Goal: Information Seeking & Learning: Learn about a topic

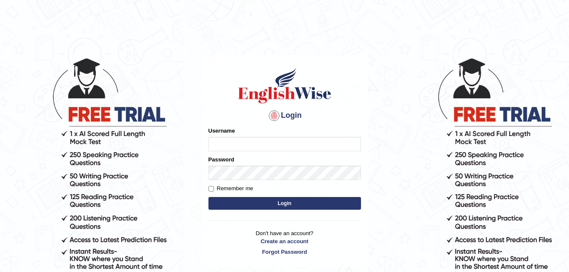
click at [218, 146] on input "Username" at bounding box center [284, 144] width 152 height 14
type input "s"
type input "sahara_parramatta"
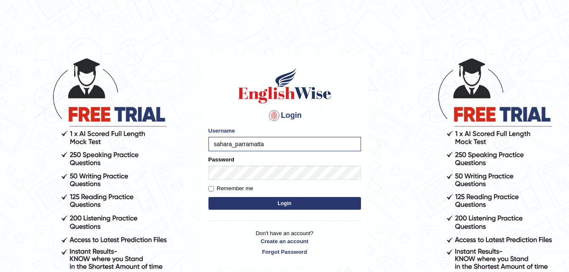
click at [296, 201] on button "Login" at bounding box center [284, 203] width 152 height 13
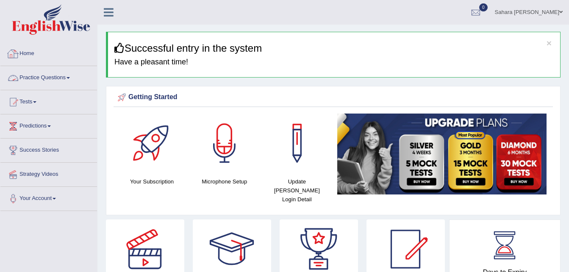
click at [64, 71] on link "Practice Questions" at bounding box center [48, 76] width 97 height 21
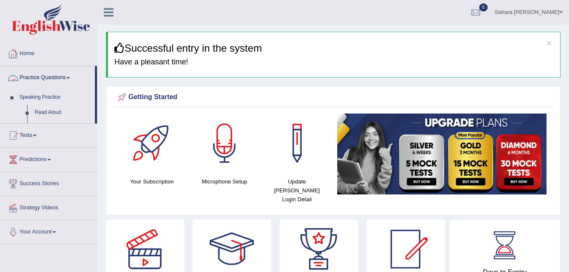
click at [64, 71] on link "Practice Questions" at bounding box center [47, 76] width 94 height 21
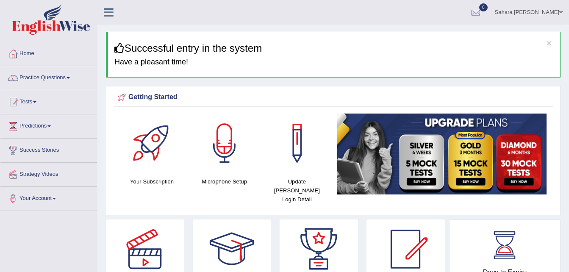
click at [64, 71] on link "Practice Questions" at bounding box center [48, 76] width 97 height 21
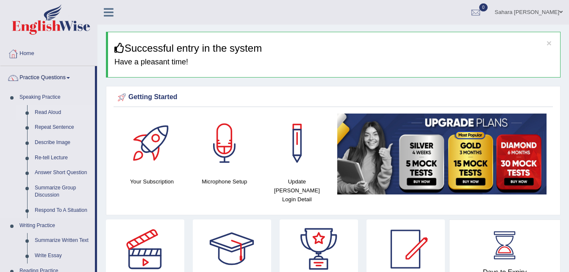
click at [47, 111] on link "Read Aloud" at bounding box center [63, 112] width 64 height 15
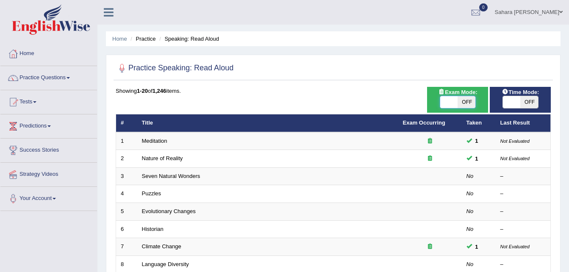
click at [448, 102] on span at bounding box center [449, 102] width 18 height 12
checkbox input "true"
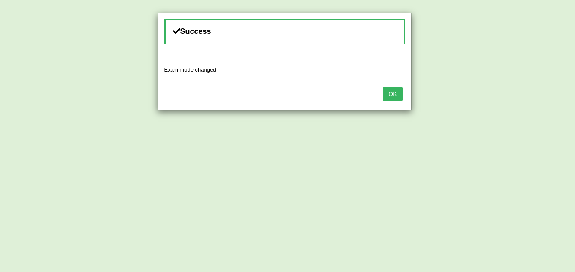
click at [394, 95] on button "OK" at bounding box center [392, 94] width 19 height 14
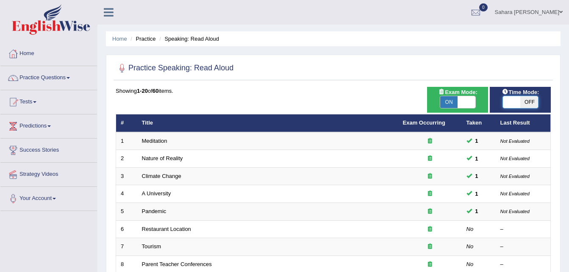
click at [510, 100] on span at bounding box center [512, 102] width 18 height 12
checkbox input "true"
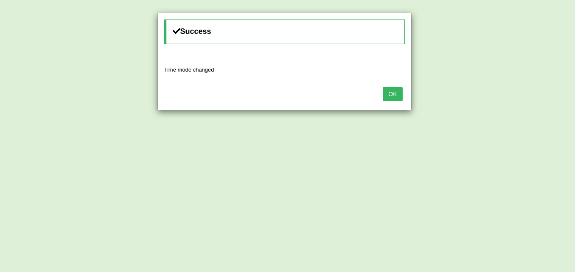
click at [400, 96] on button "OK" at bounding box center [392, 94] width 19 height 14
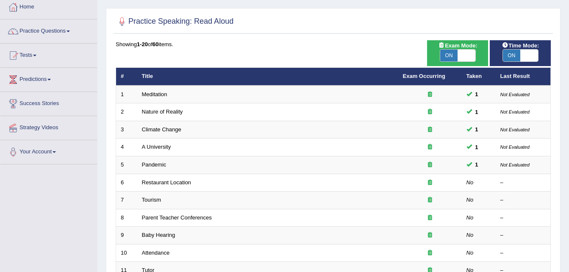
scroll to position [62, 0]
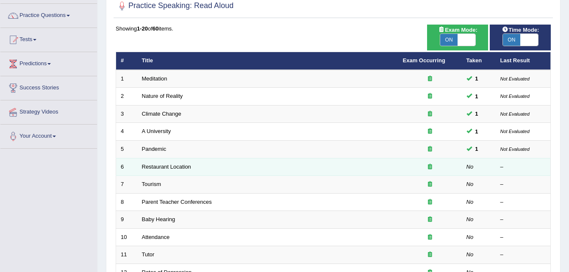
click at [249, 164] on td "Restaurant Location" at bounding box center [267, 167] width 261 height 18
click at [181, 166] on link "Restaurant Location" at bounding box center [166, 166] width 49 height 6
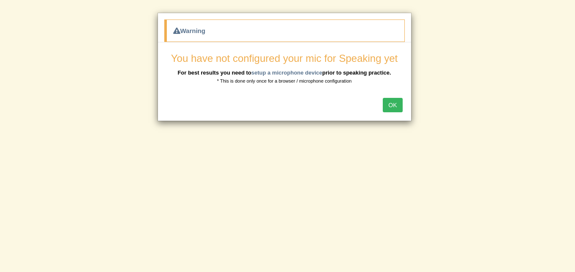
click at [396, 103] on button "OK" at bounding box center [392, 105] width 19 height 14
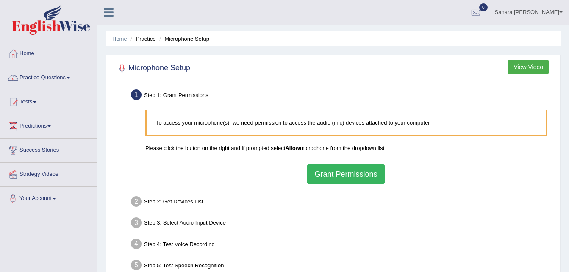
click at [339, 169] on button "Grant Permissions" at bounding box center [345, 173] width 77 height 19
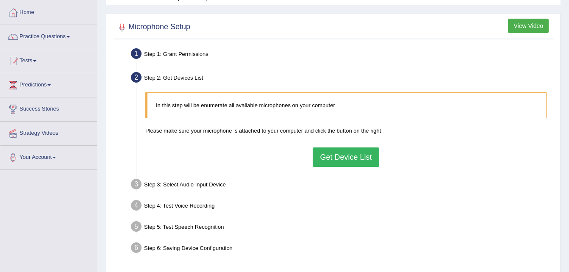
scroll to position [34, 0]
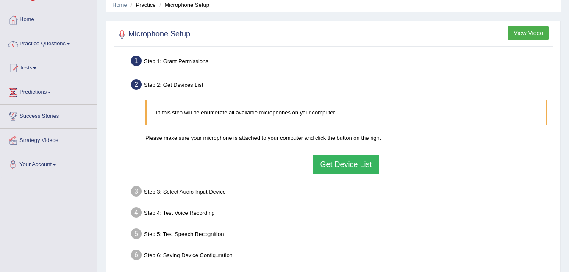
click at [358, 160] on button "Get Device List" at bounding box center [346, 164] width 66 height 19
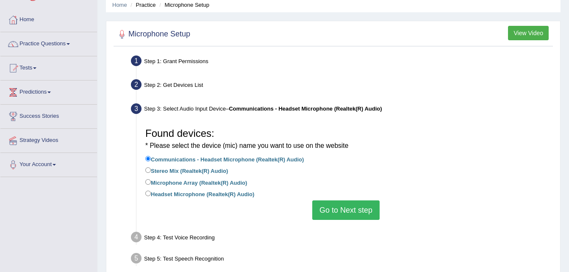
click at [149, 187] on li "Microphone Array (Realtek(R) Audio)" at bounding box center [345, 182] width 401 height 11
click at [148, 192] on input "Headset Microphone (Realtek(R) Audio)" at bounding box center [148, 194] width 6 height 6
radio input "true"
click at [343, 205] on button "Go to Next step" at bounding box center [345, 209] width 67 height 19
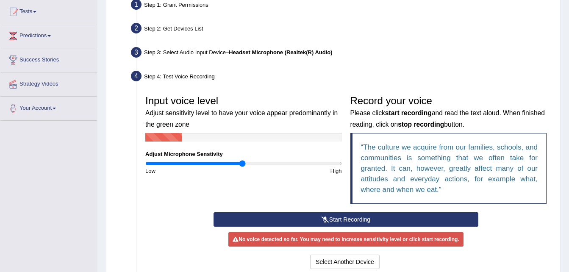
scroll to position [107, 0]
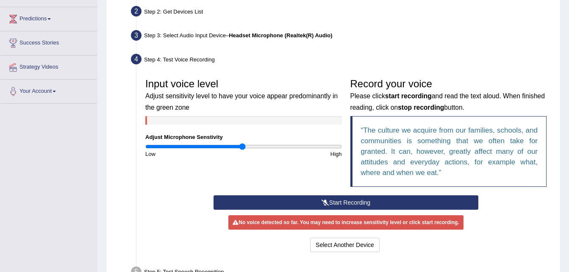
click at [321, 197] on button "Start Recording" at bounding box center [345, 202] width 265 height 14
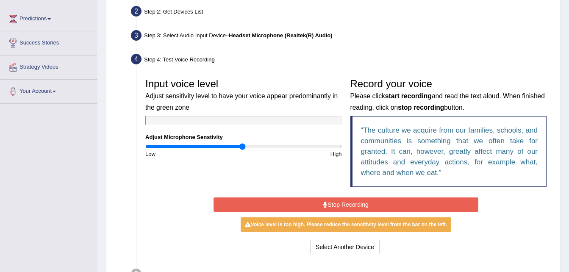
click at [323, 200] on button "Stop Recording" at bounding box center [345, 204] width 265 height 14
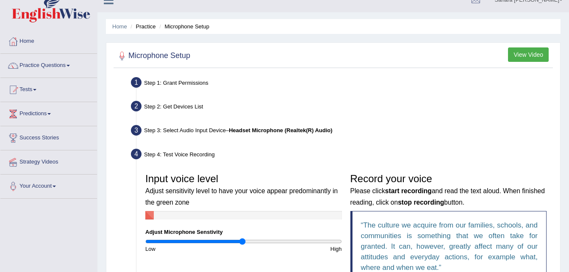
scroll to position [0, 0]
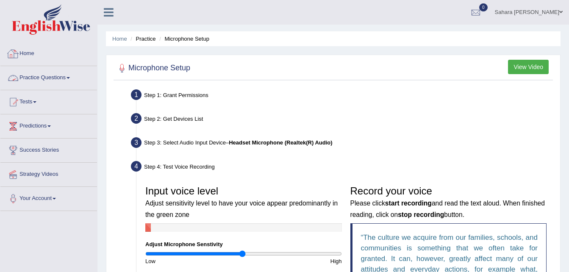
click at [60, 77] on link "Practice Questions" at bounding box center [48, 76] width 97 height 21
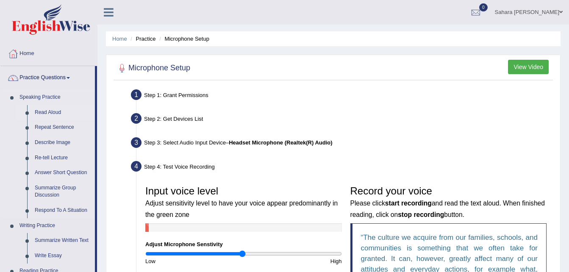
click at [49, 108] on link "Read Aloud" at bounding box center [63, 112] width 64 height 15
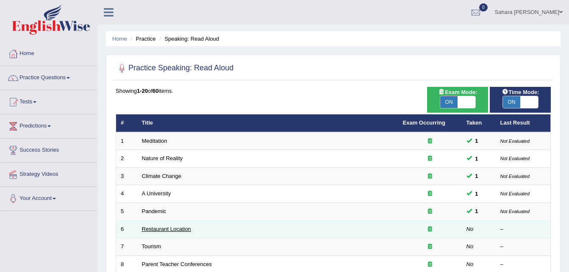
click at [155, 228] on link "Restaurant Location" at bounding box center [166, 229] width 49 height 6
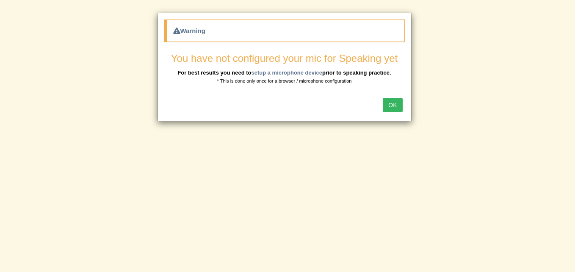
click at [390, 107] on button "OK" at bounding box center [392, 105] width 19 height 14
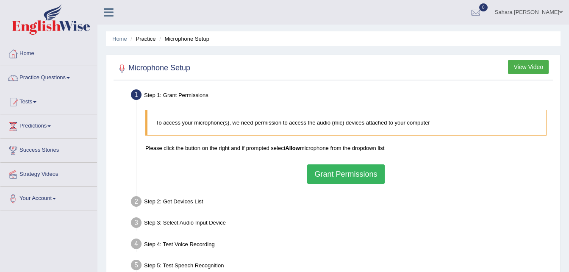
click at [368, 173] on button "Grant Permissions" at bounding box center [345, 173] width 77 height 19
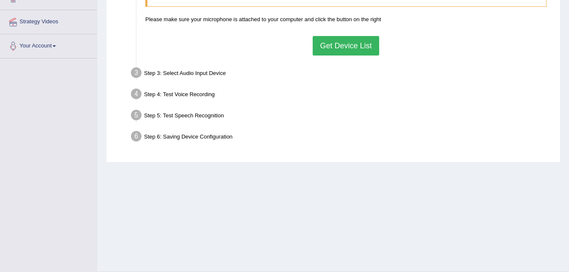
scroll to position [173, 0]
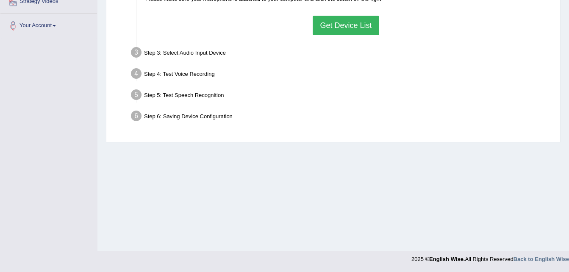
click at [335, 33] on button "Get Device List" at bounding box center [346, 25] width 66 height 19
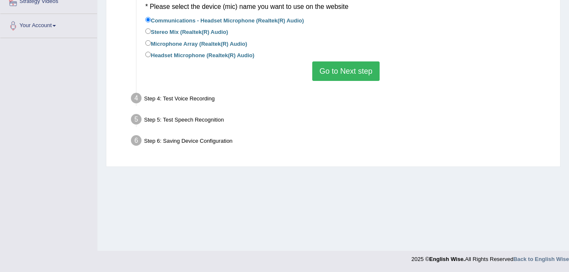
click at [147, 50] on label "Headset Microphone (Realtek(R) Audio)" at bounding box center [199, 54] width 109 height 9
click at [147, 52] on input "Headset Microphone (Realtek(R) Audio)" at bounding box center [148, 55] width 6 height 6
radio input "true"
click at [335, 63] on button "Go to Next step" at bounding box center [345, 70] width 67 height 19
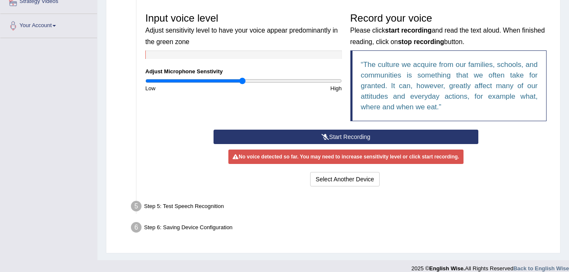
click at [331, 140] on button "Start Recording" at bounding box center [345, 137] width 265 height 14
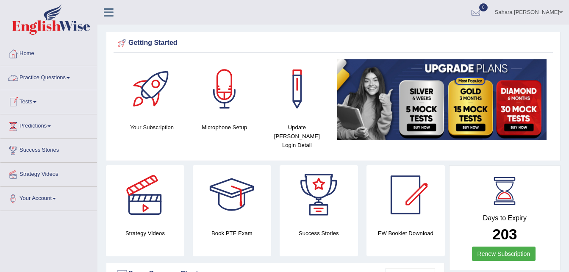
click at [73, 85] on link "Practice Questions" at bounding box center [48, 76] width 97 height 21
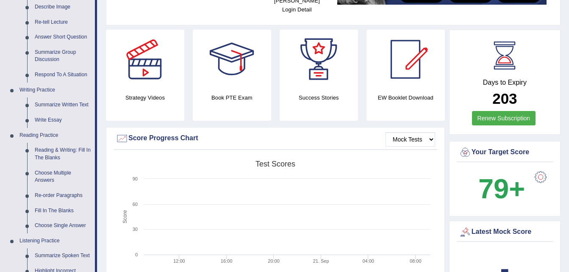
scroll to position [169, 0]
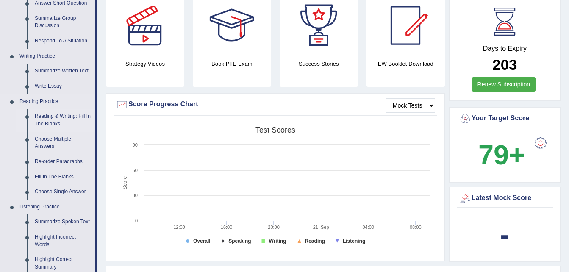
click at [51, 111] on link "Reading & Writing: Fill In The Blanks" at bounding box center [63, 120] width 64 height 22
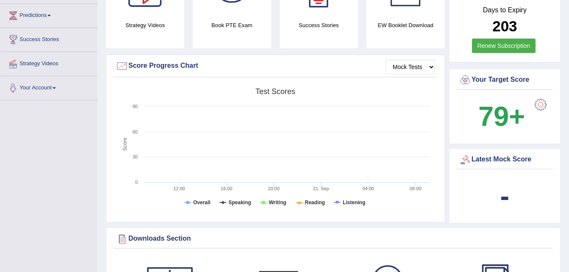
scroll to position [319, 0]
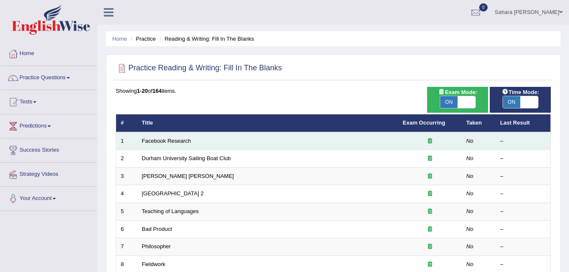
click at [404, 141] on div at bounding box center [430, 141] width 54 height 8
click at [181, 138] on link "Facebook Research" at bounding box center [166, 141] width 49 height 6
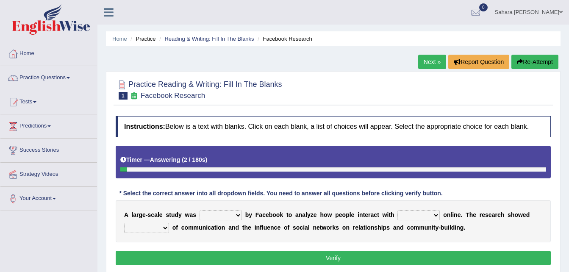
scroll to position [17, 0]
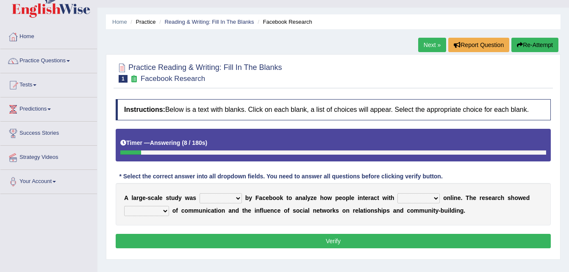
click at [232, 198] on select "surveyed had asked made" at bounding box center [220, 198] width 42 height 10
click at [199, 193] on select "surveyed had asked made" at bounding box center [220, 198] width 42 height 10
click at [221, 199] on select "surveyed had asked made" at bounding box center [220, 198] width 42 height 10
select select "surveyed"
click at [199, 193] on select "surveyed had asked made" at bounding box center [220, 198] width 42 height 10
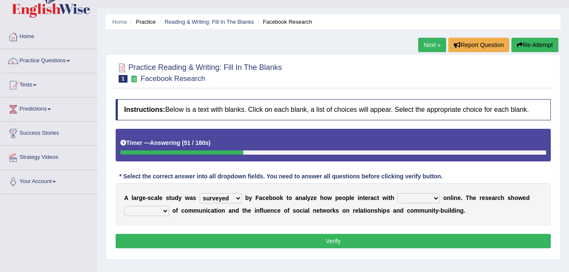
click at [416, 198] on select "together all each other another" at bounding box center [418, 198] width 42 height 10
select select "each other"
click at [397, 193] on select "together all each other another" at bounding box center [418, 198] width 42 height 10
click at [162, 210] on select "advantages standards fellowships patterns" at bounding box center [146, 211] width 45 height 10
select select "advantages"
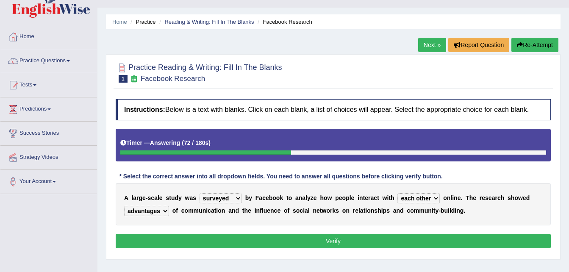
click at [124, 206] on select "advantages standards fellowships patterns" at bounding box center [146, 211] width 45 height 10
click at [191, 244] on button "Verify" at bounding box center [333, 241] width 435 height 14
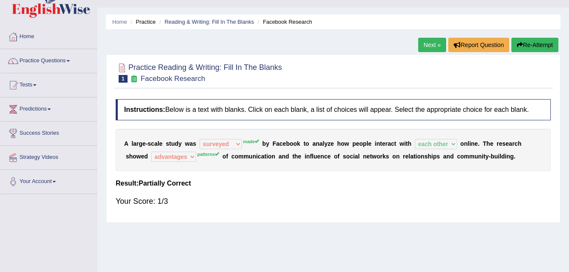
click at [191, 244] on div "Home Practice Reading & Writing: Fill In The Blanks Facebook Research Next » Re…" at bounding box center [332, 194] width 471 height 423
click at [428, 42] on link "Next »" at bounding box center [432, 45] width 28 height 14
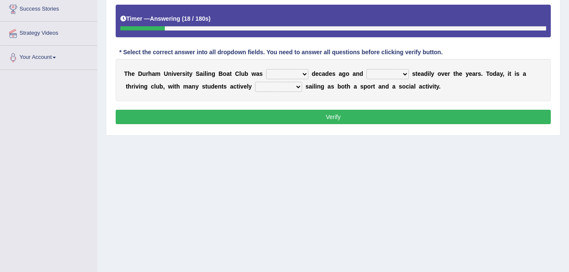
scroll to position [173, 0]
